Goal: Obtain resource: Download file/media

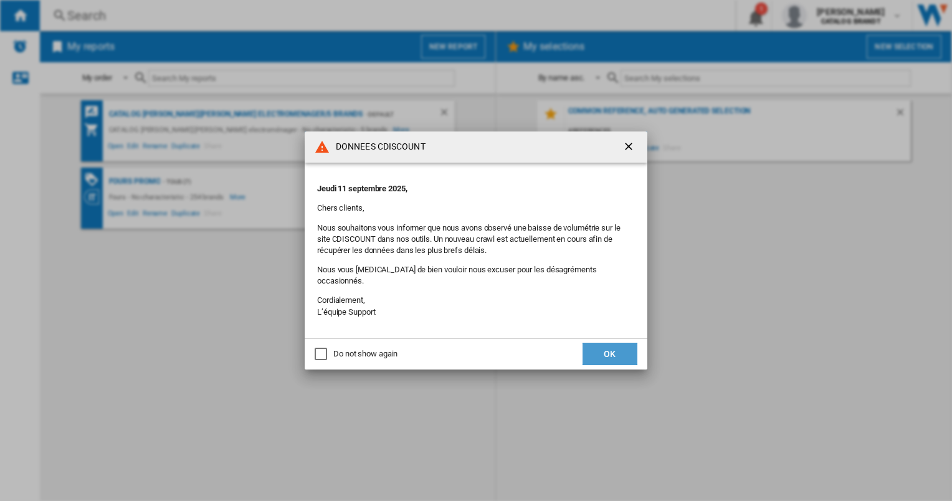
click at [598, 349] on button "OK" at bounding box center [609, 354] width 55 height 22
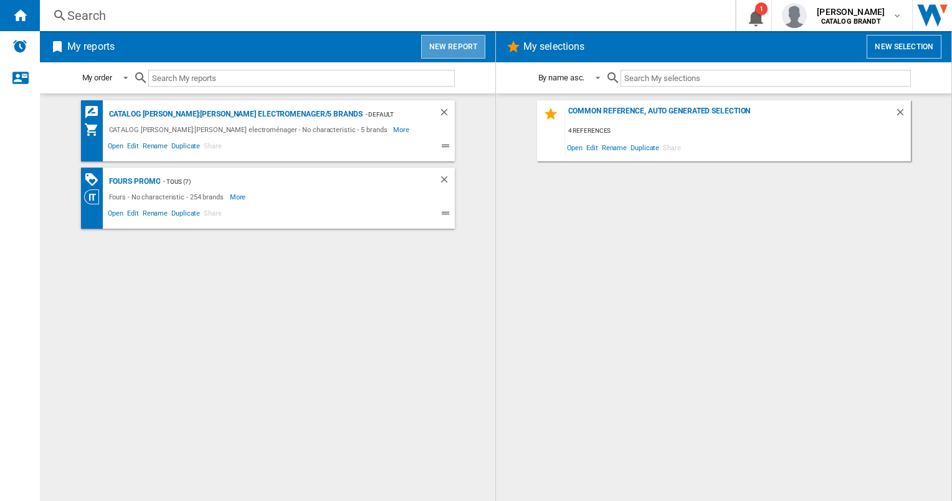
click at [460, 52] on button "New report" at bounding box center [453, 47] width 64 height 24
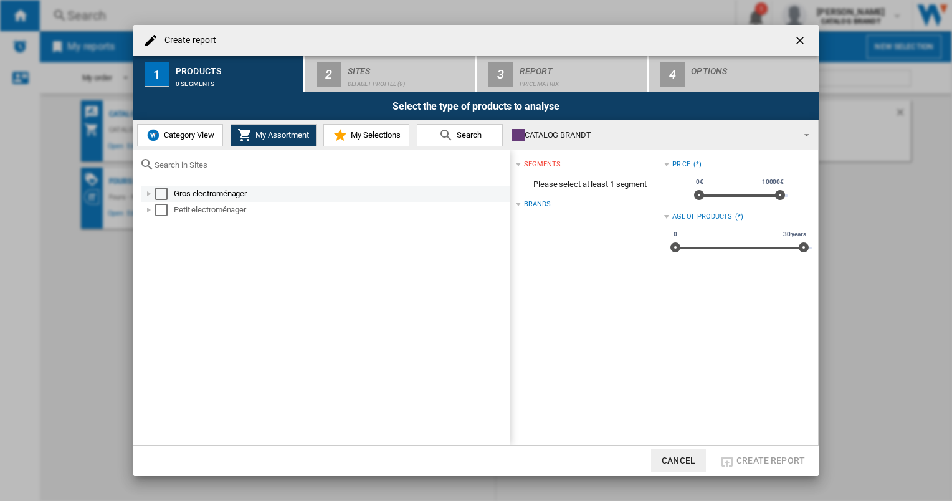
click at [146, 196] on div at bounding box center [149, 193] width 12 height 12
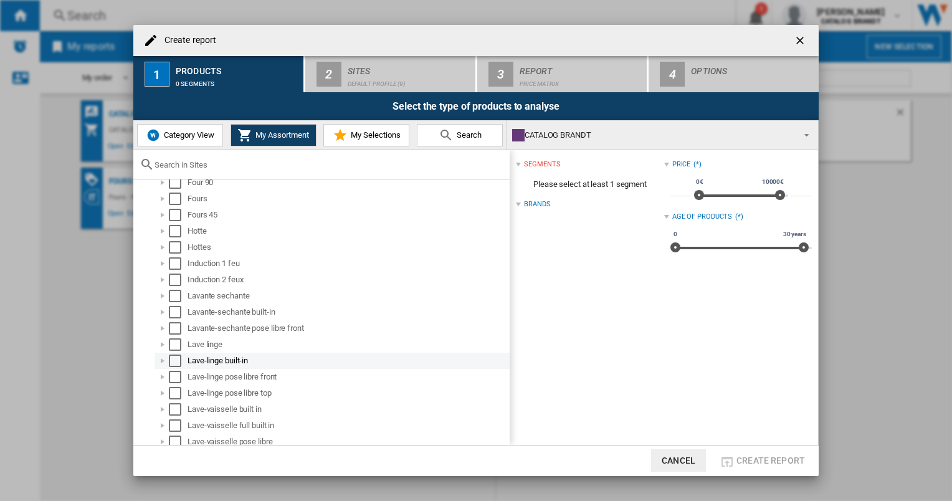
scroll to position [249, 0]
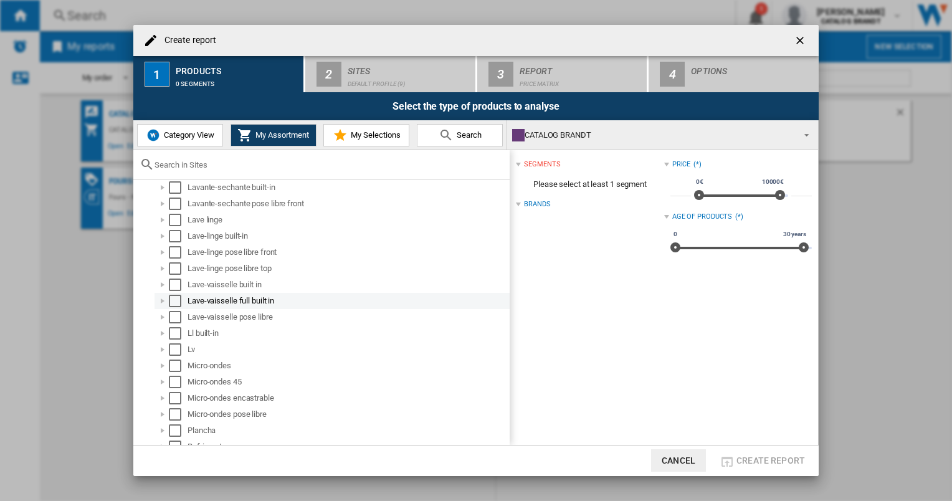
click at [174, 303] on div "Select" at bounding box center [175, 301] width 12 height 12
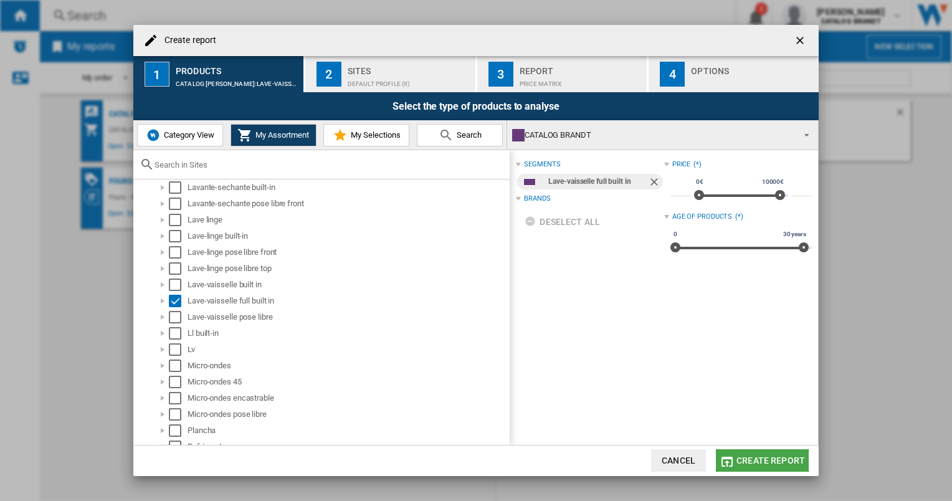
click at [770, 459] on span "Create report" at bounding box center [770, 460] width 69 height 10
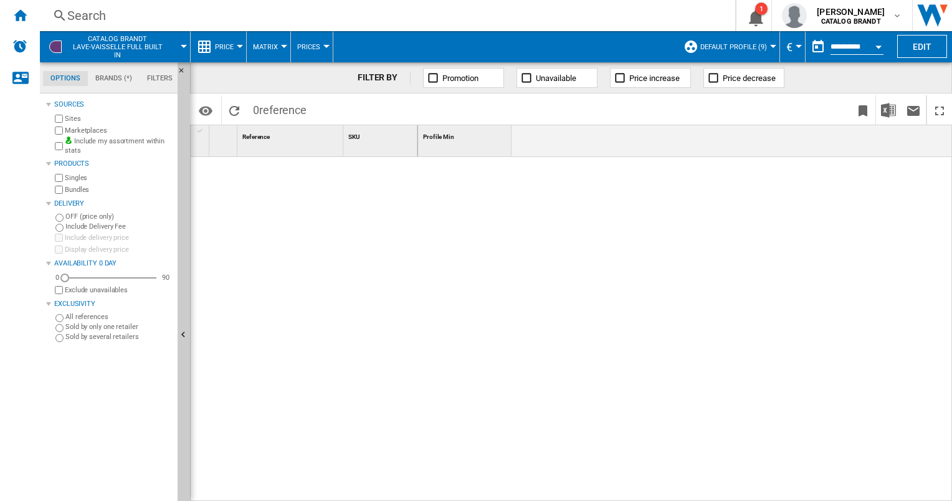
click at [735, 47] on span "Default profile (9)" at bounding box center [733, 47] width 67 height 8
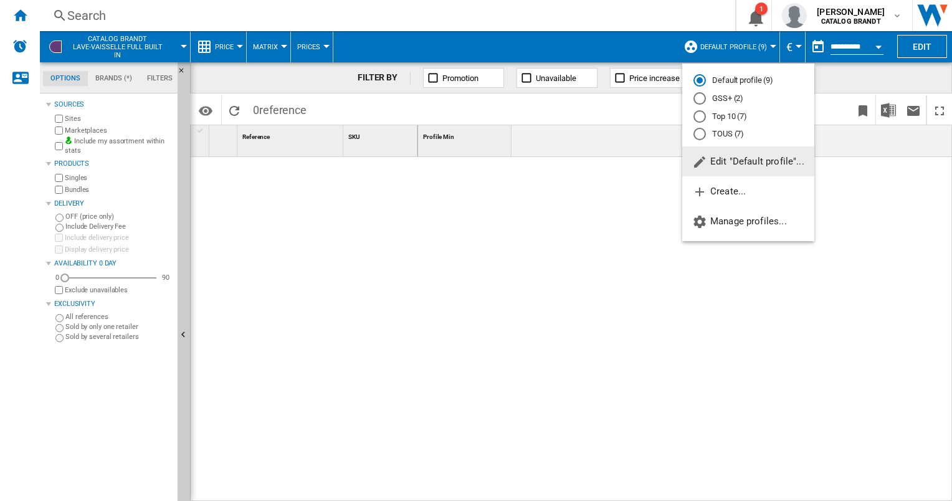
click at [739, 163] on span "Edit "Default profile"..." at bounding box center [748, 161] width 112 height 11
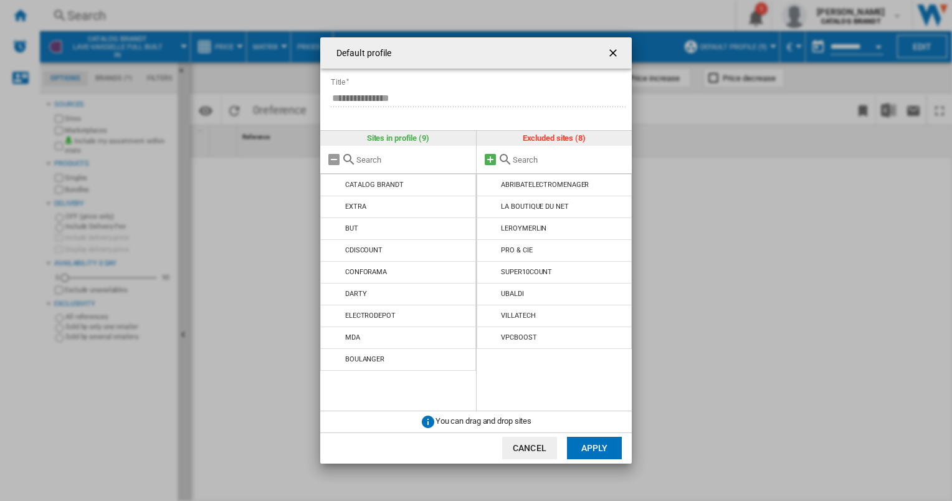
click at [490, 162] on md-icon at bounding box center [490, 159] width 15 height 15
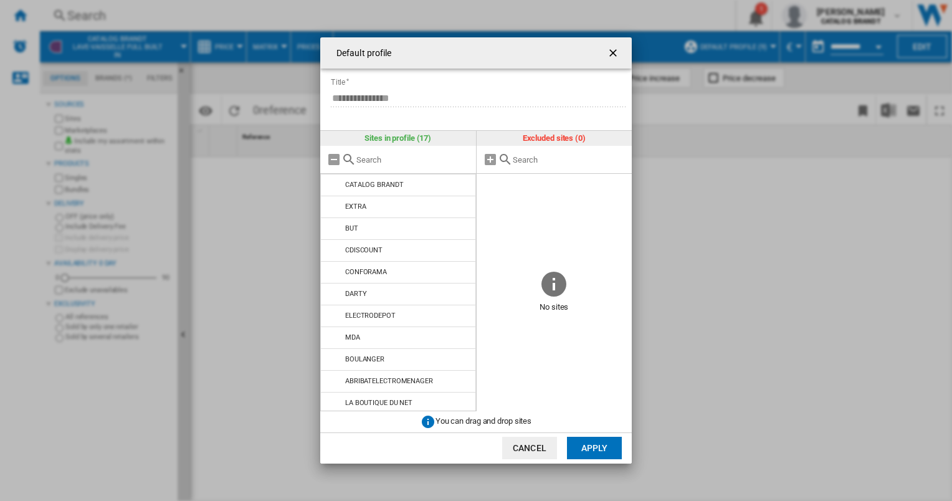
click at [594, 448] on button "Apply" at bounding box center [594, 448] width 55 height 22
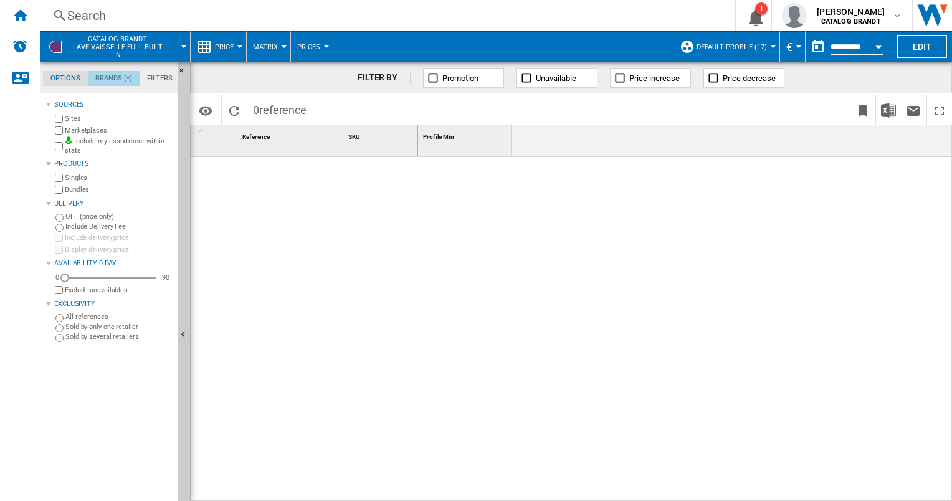
click at [102, 79] on md-tab-item "Brands (*)" at bounding box center [114, 78] width 52 height 15
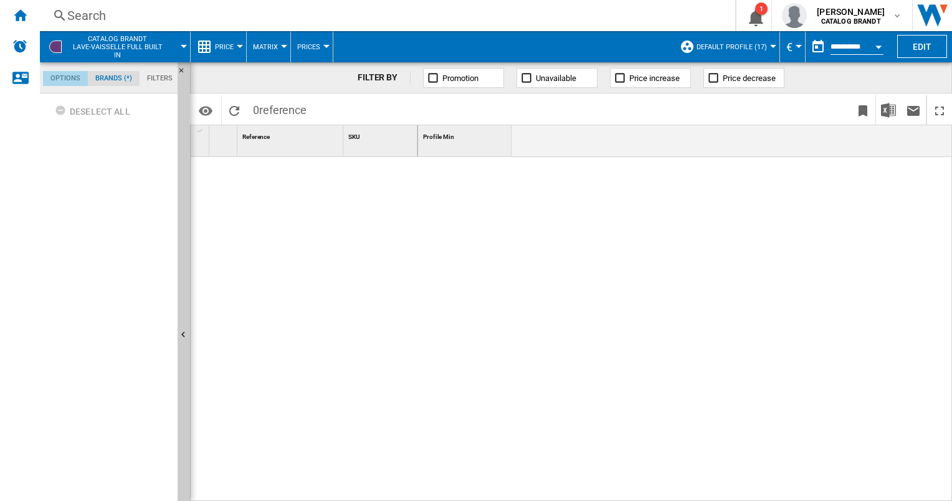
click at [65, 82] on md-tab-item "Options" at bounding box center [65, 78] width 45 height 15
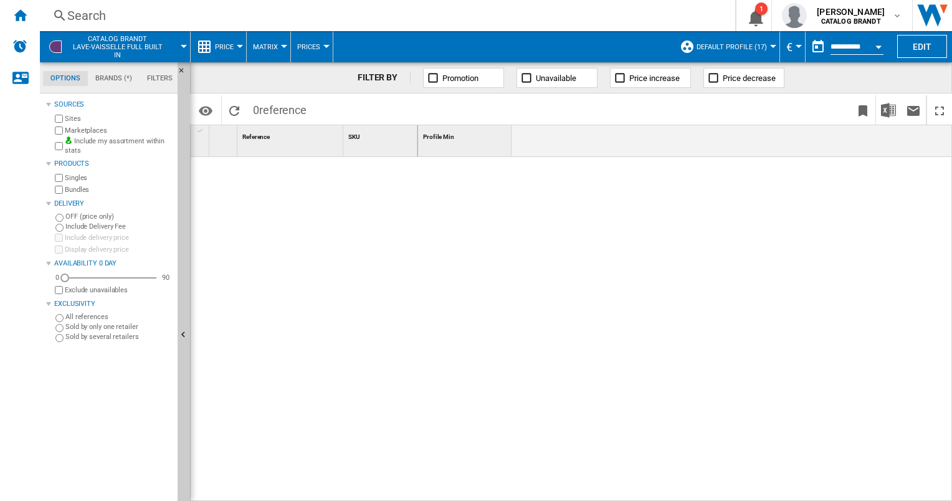
click at [875, 47] on div "Open calendar" at bounding box center [878, 46] width 6 height 3
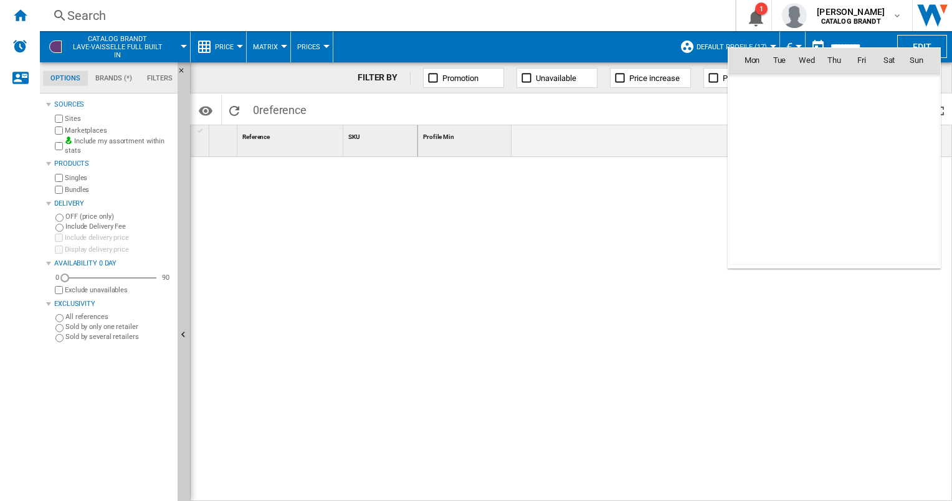
scroll to position [5942, 0]
click at [807, 133] on span "10" at bounding box center [806, 142] width 25 height 25
type input "**********"
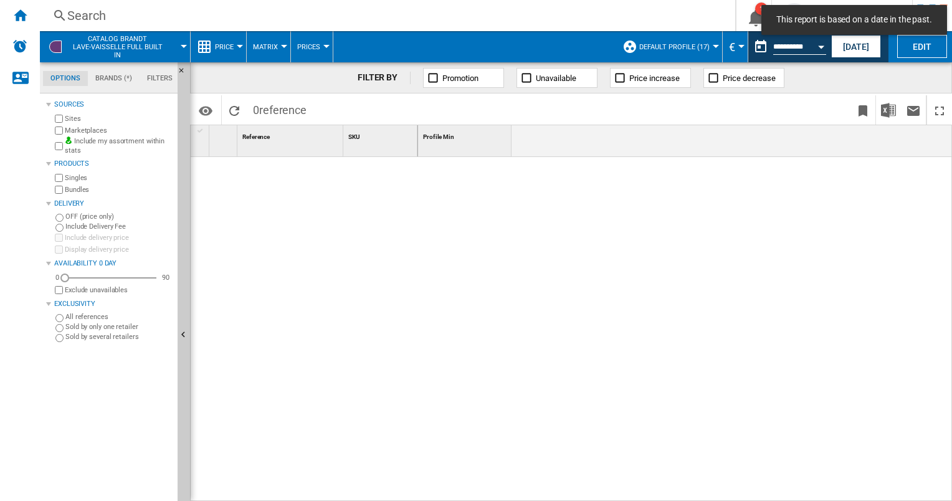
click at [112, 42] on span "CATALOG [PERSON_NAME]-vaisselle full built in" at bounding box center [118, 47] width 98 height 24
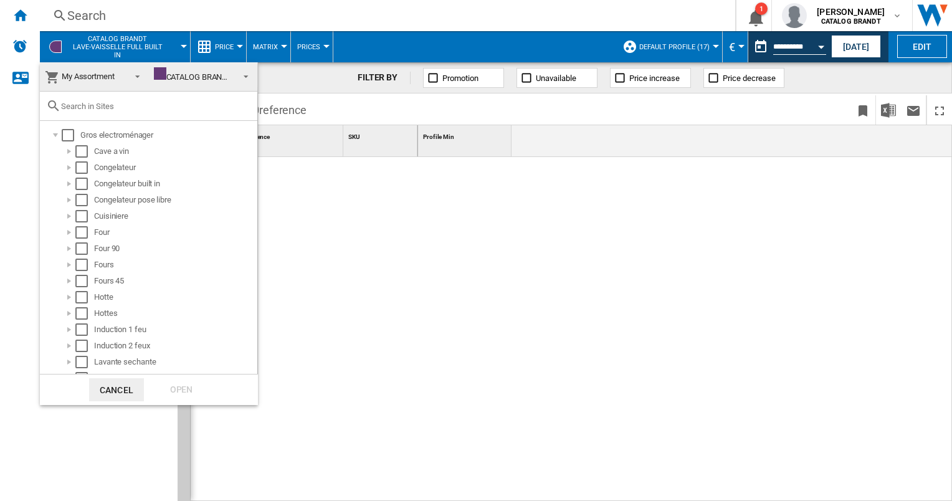
click at [23, 21] on md-backdrop at bounding box center [476, 250] width 952 height 501
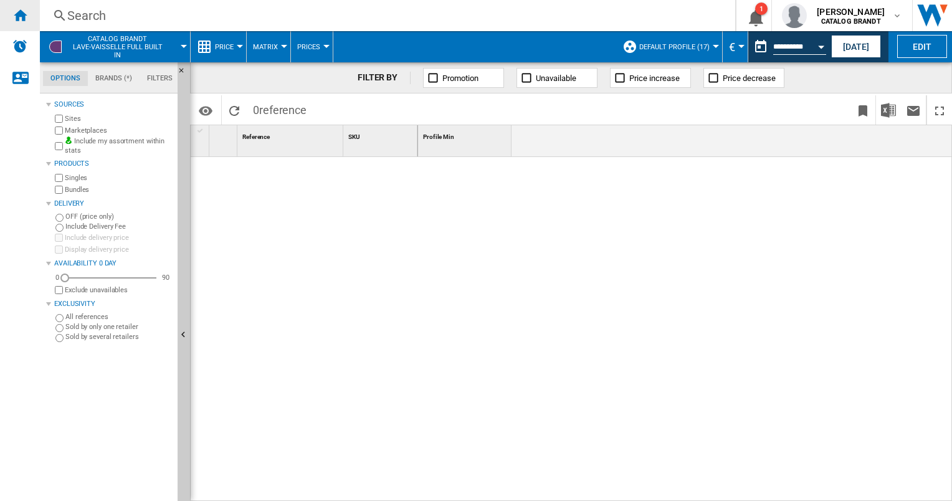
click at [20, 16] on ng-md-icon "Home" at bounding box center [19, 14] width 15 height 15
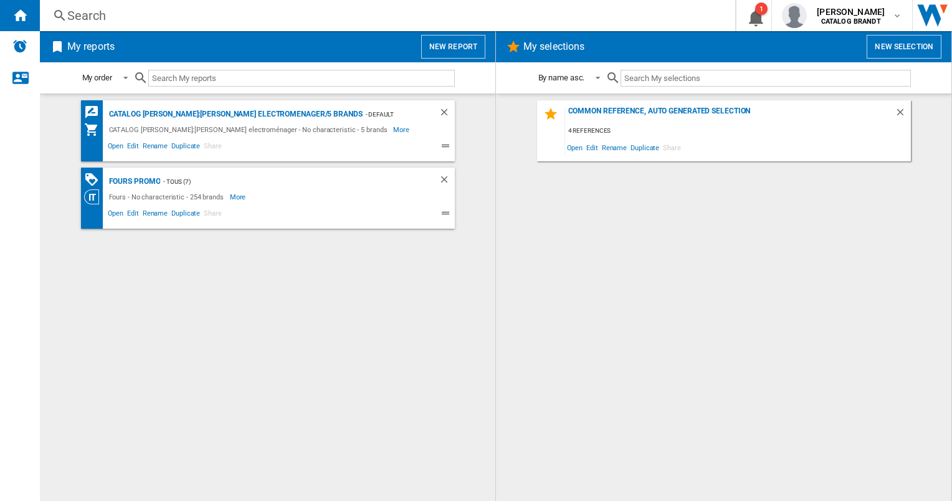
click at [470, 47] on button "New report" at bounding box center [453, 47] width 64 height 24
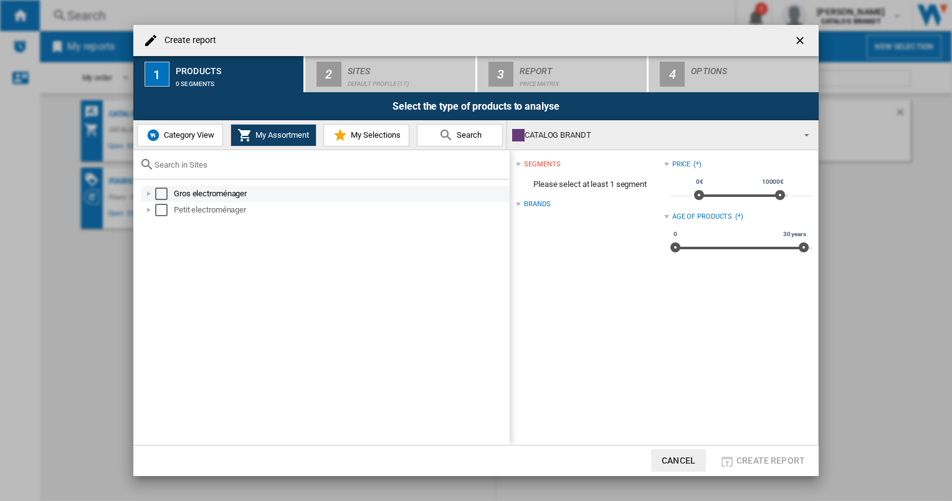
click at [151, 192] on div at bounding box center [149, 193] width 12 height 12
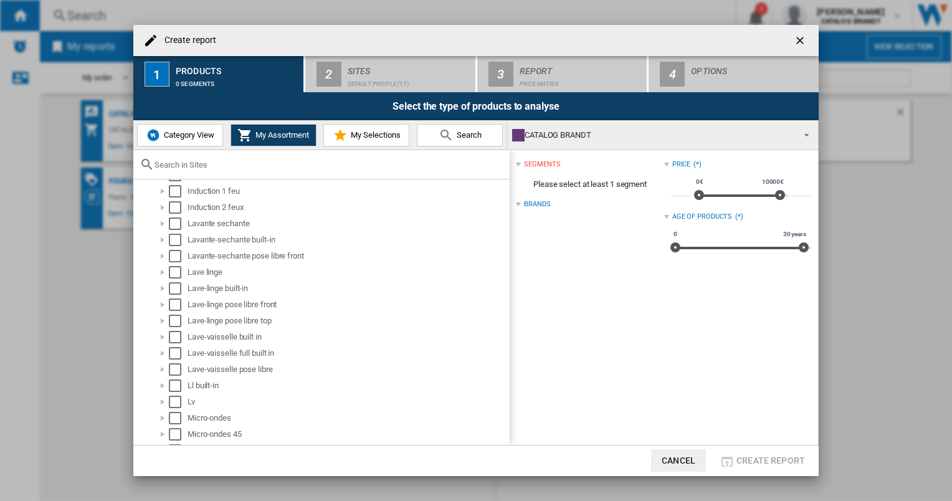
scroll to position [264, 0]
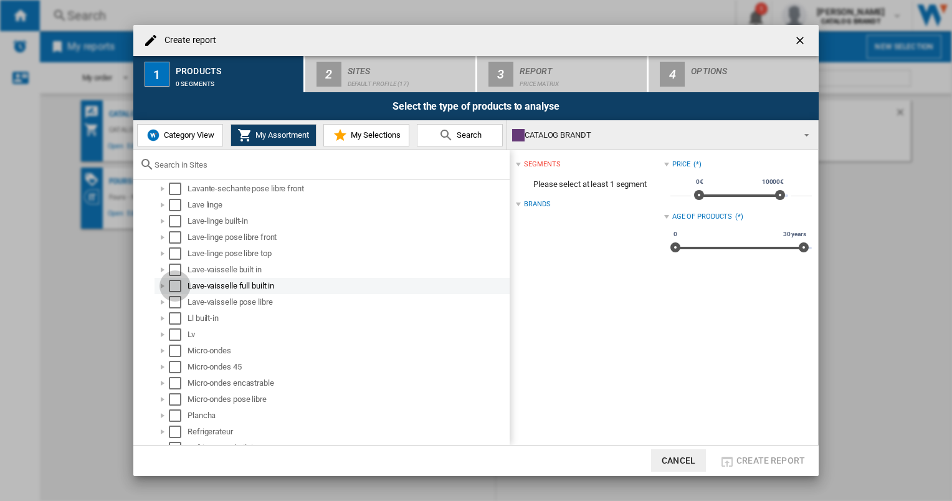
click at [179, 289] on div "Select" at bounding box center [175, 286] width 12 height 12
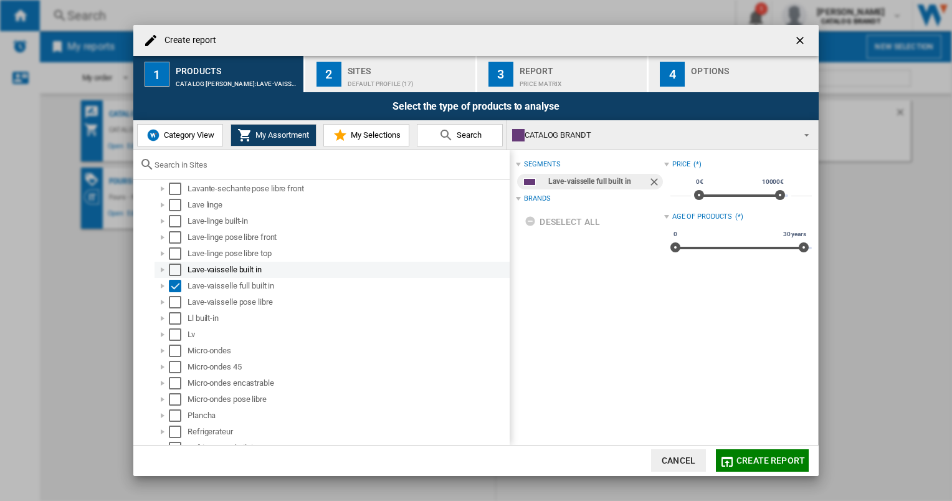
click at [179, 271] on div "Select" at bounding box center [175, 269] width 12 height 12
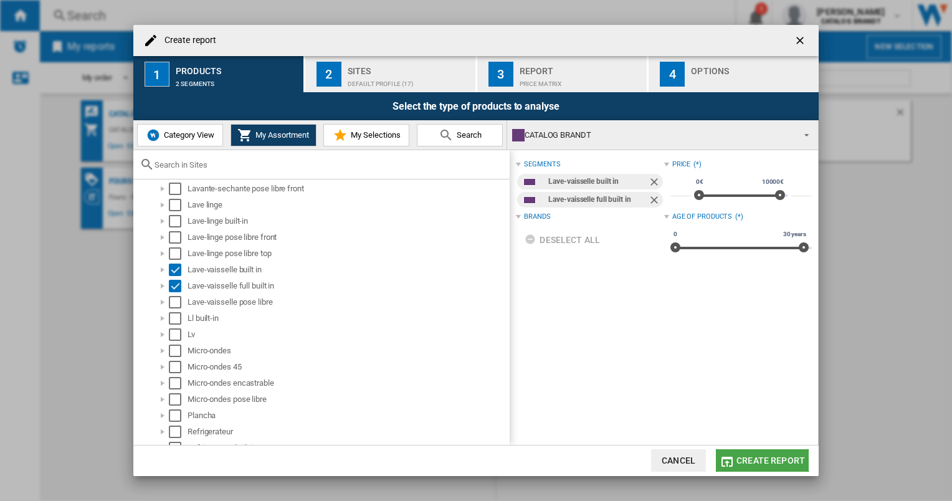
click at [771, 459] on span "Create report" at bounding box center [770, 460] width 69 height 10
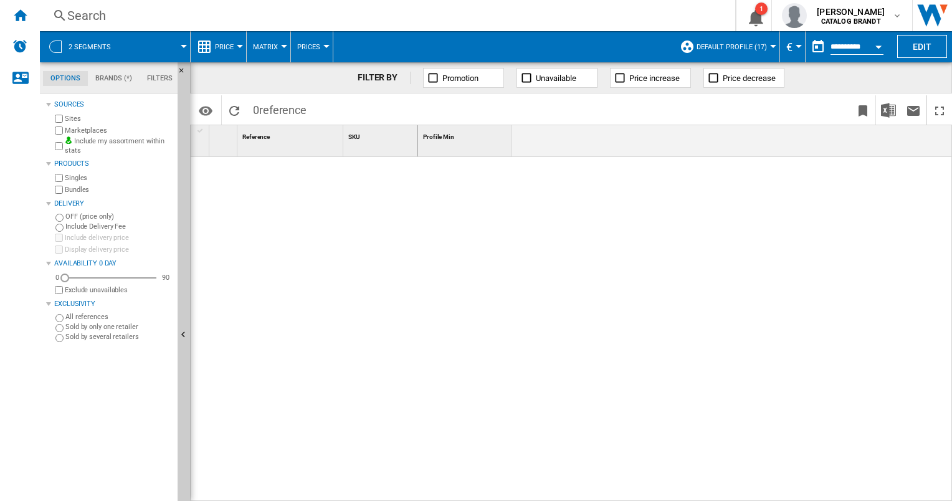
click at [120, 42] on button "2 segments" at bounding box center [96, 46] width 55 height 31
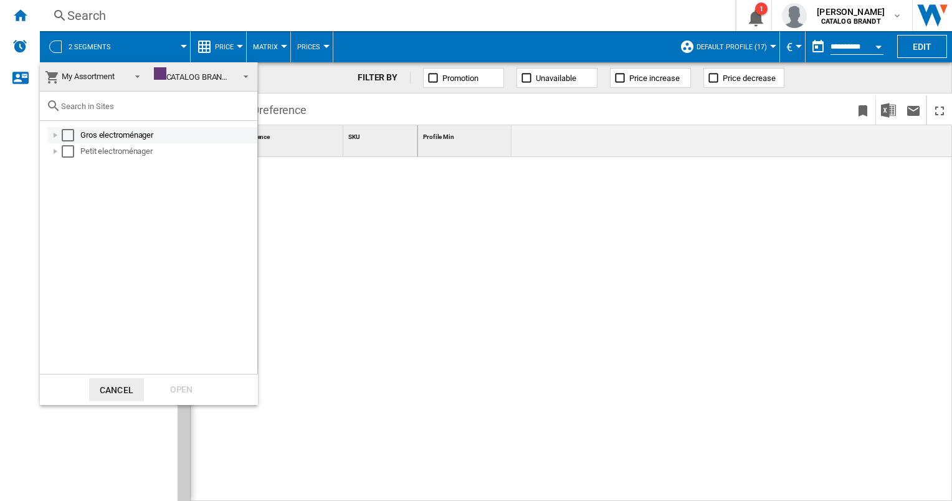
click at [59, 138] on div at bounding box center [55, 135] width 12 height 12
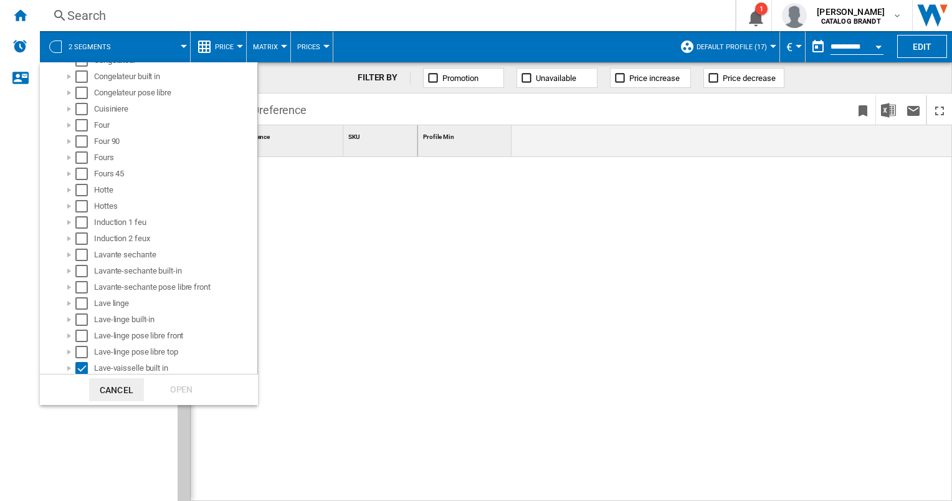
scroll to position [249, 0]
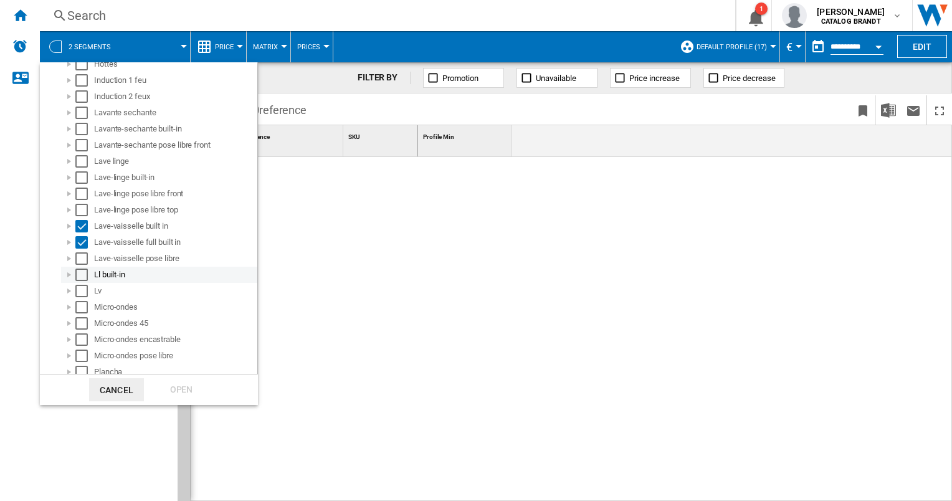
click at [83, 275] on div "Select" at bounding box center [81, 274] width 12 height 12
click at [70, 291] on div at bounding box center [69, 291] width 12 height 12
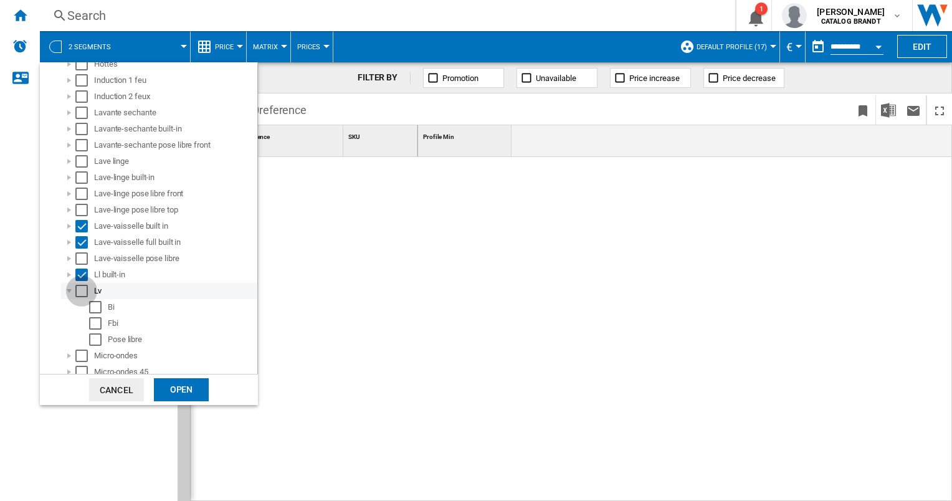
click at [76, 289] on div "Select" at bounding box center [81, 291] width 12 height 12
click at [169, 389] on div "Open" at bounding box center [181, 389] width 55 height 23
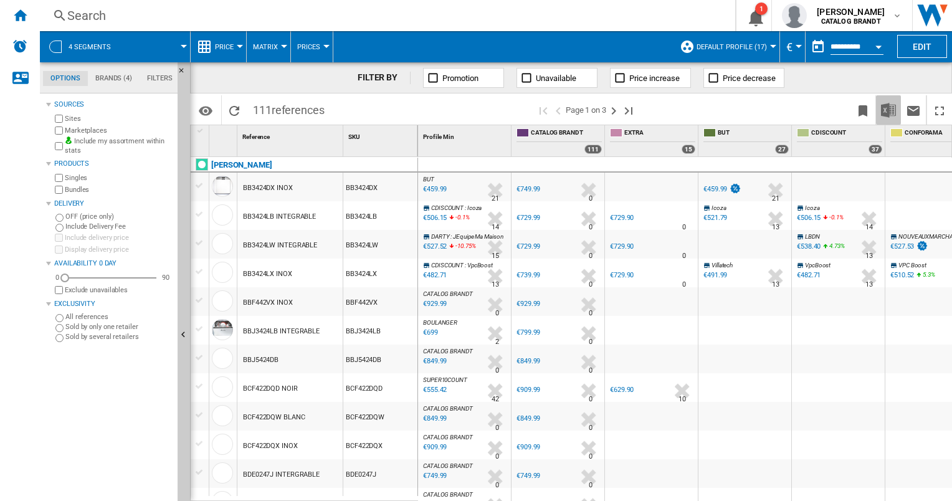
click at [890, 116] on img "Download in Excel" at bounding box center [888, 110] width 15 height 15
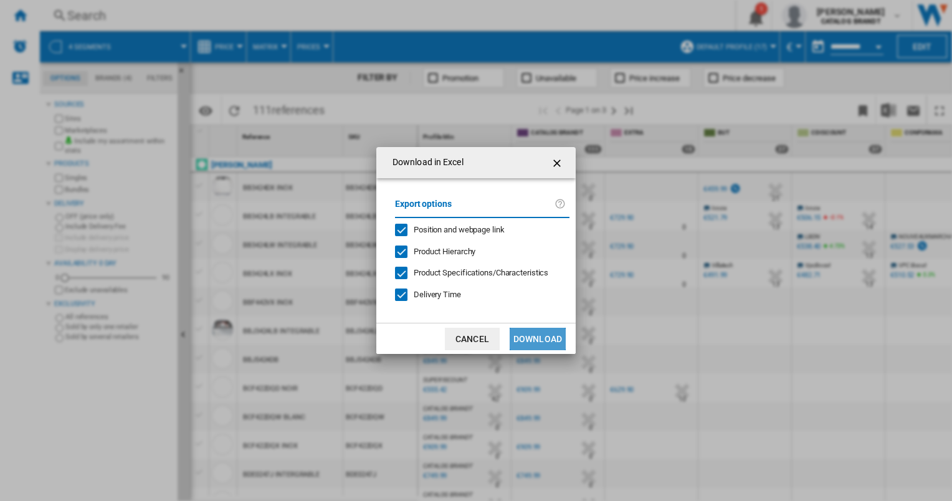
click at [541, 333] on button "Download" at bounding box center [537, 339] width 56 height 22
